Goal: Share content

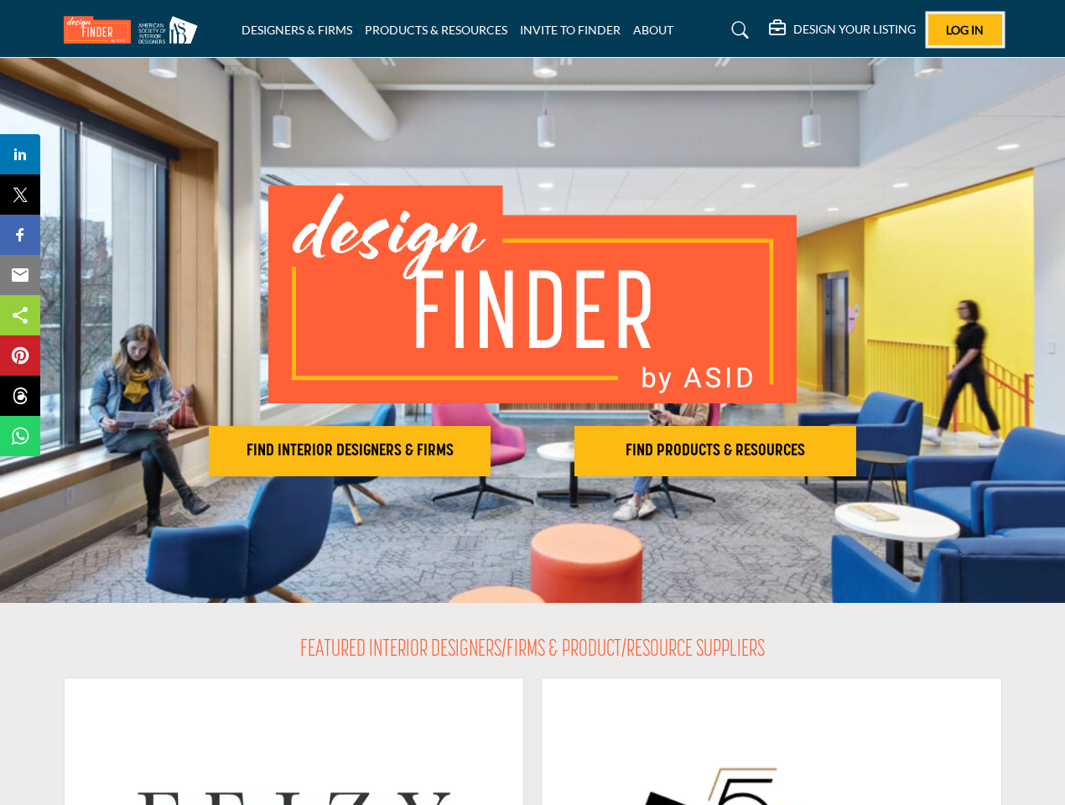
click at [965, 29] on span "Log In" at bounding box center [965, 30] width 38 height 14
click at [350, 451] on h2 "FIND INTERIOR DESIGNERS & FIRMS" at bounding box center [350, 451] width 272 height 20
click at [486, 451] on h2 "FIND PRODUCTS & RESOURCES" at bounding box center [350, 451] width 272 height 20
click at [20, 154] on span "Share" at bounding box center [28, 154] width 48 height 20
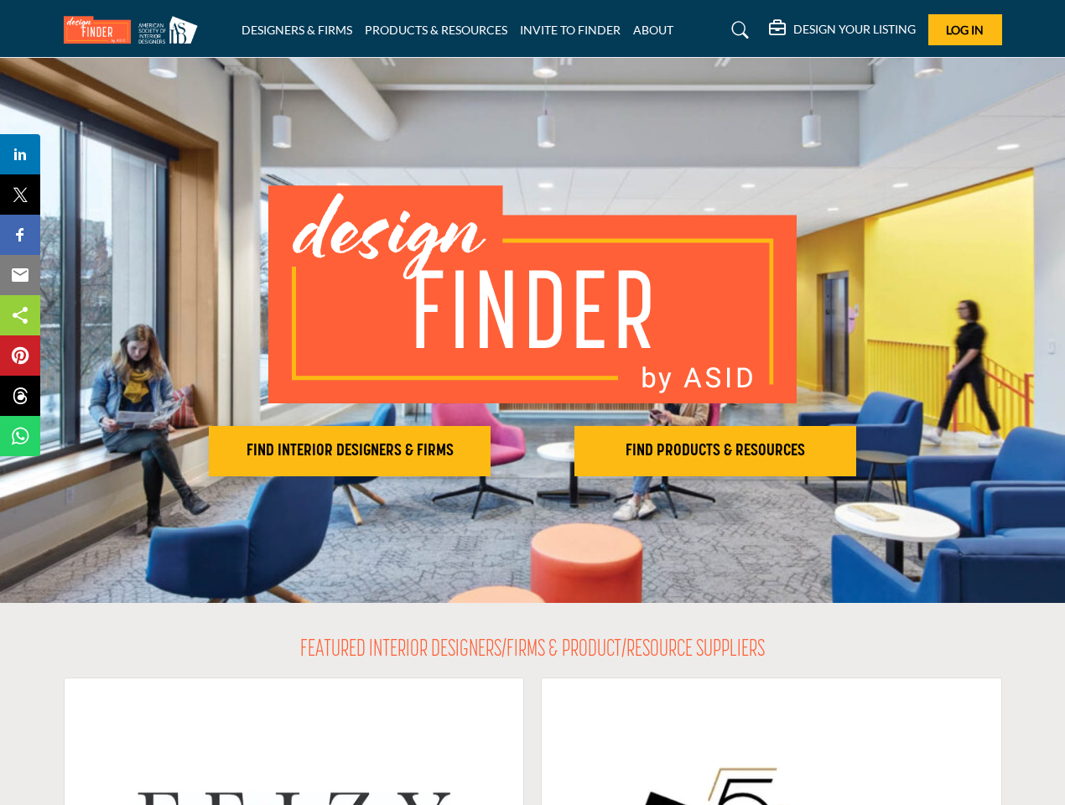
click at [20, 195] on span "Tweet" at bounding box center [28, 195] width 48 height 20
click at [20, 235] on span "Share" at bounding box center [28, 235] width 48 height 20
click at [20, 275] on span "Email" at bounding box center [27, 275] width 46 height 20
click at [20, 315] on span "Share" at bounding box center [28, 315] width 48 height 20
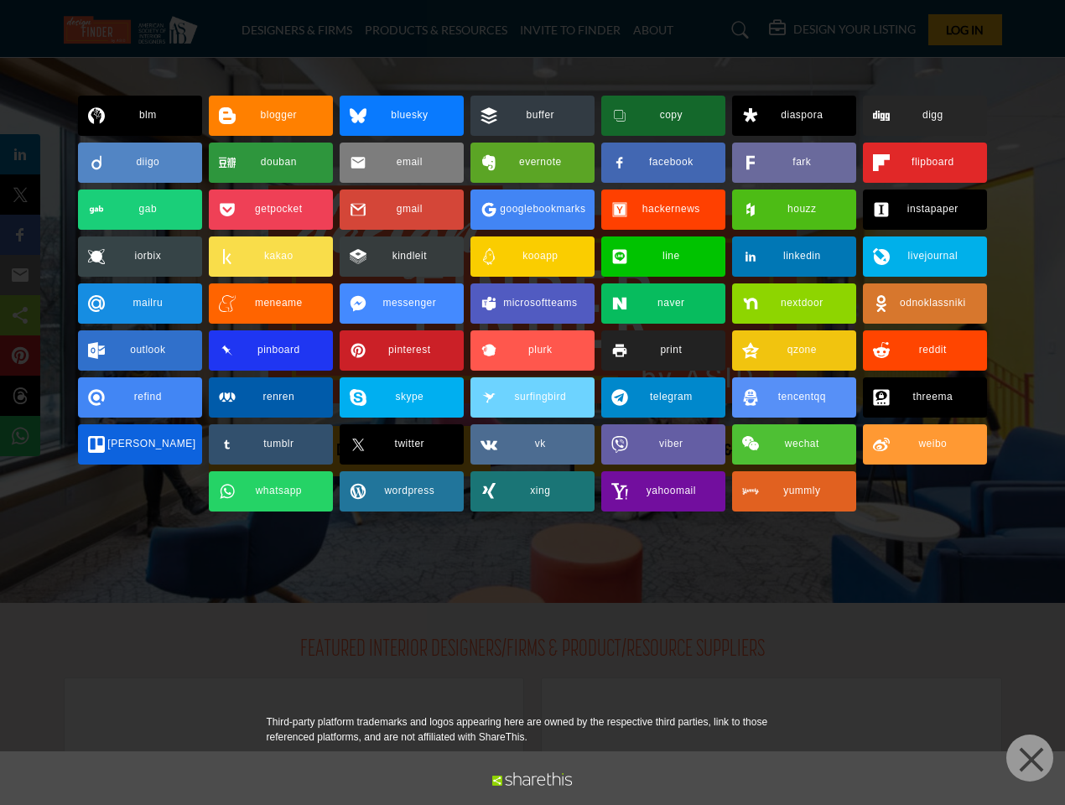
click at [20, 356] on span "Pin" at bounding box center [19, 356] width 31 height 20
